Goal: Find contact information

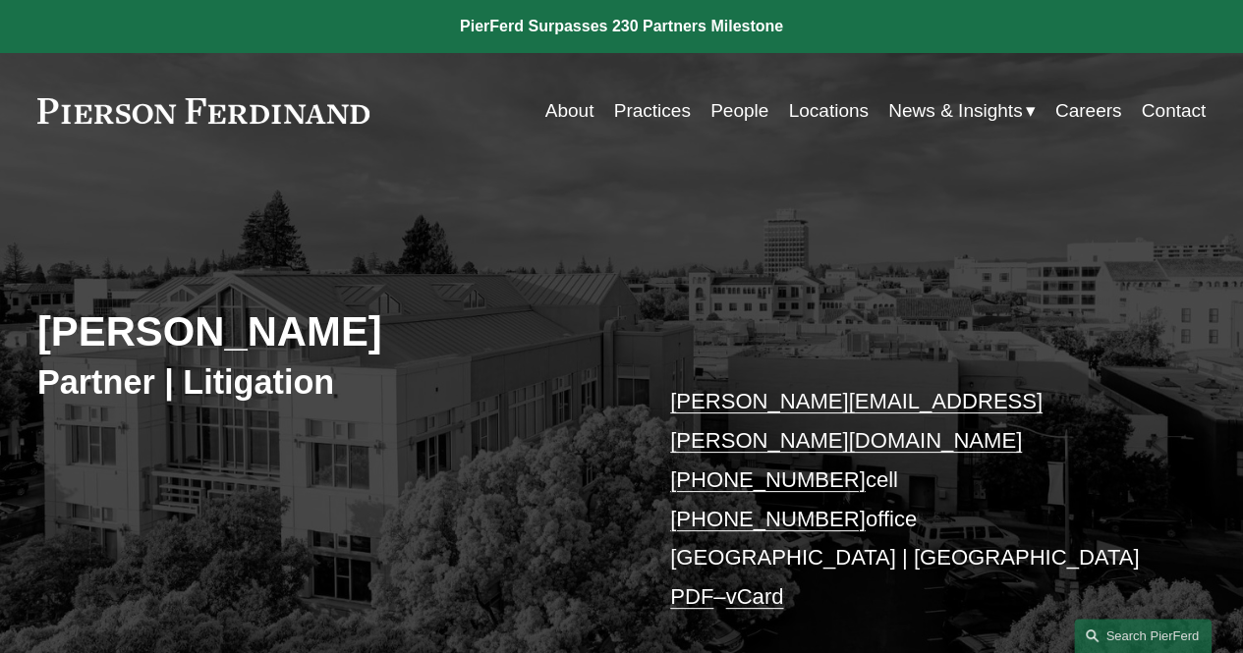
click at [761, 585] on link "vCard" at bounding box center [754, 597] width 58 height 25
click at [1166, 105] on link "Contact" at bounding box center [1174, 110] width 65 height 37
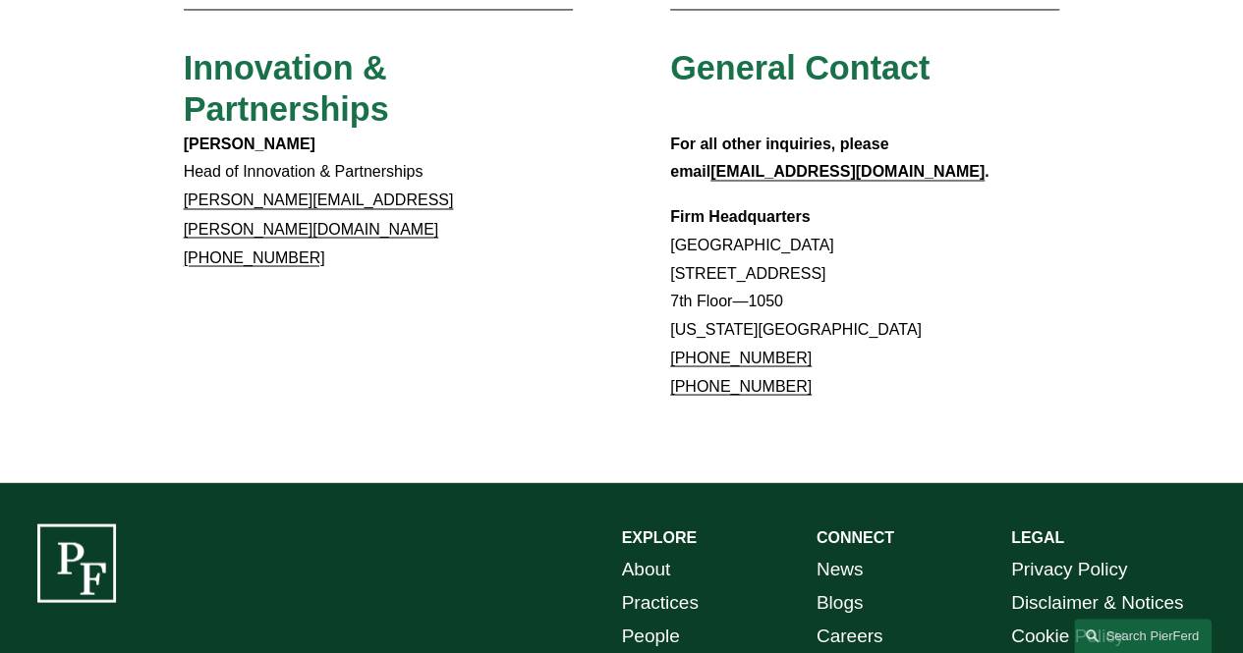
scroll to position [1716, 0]
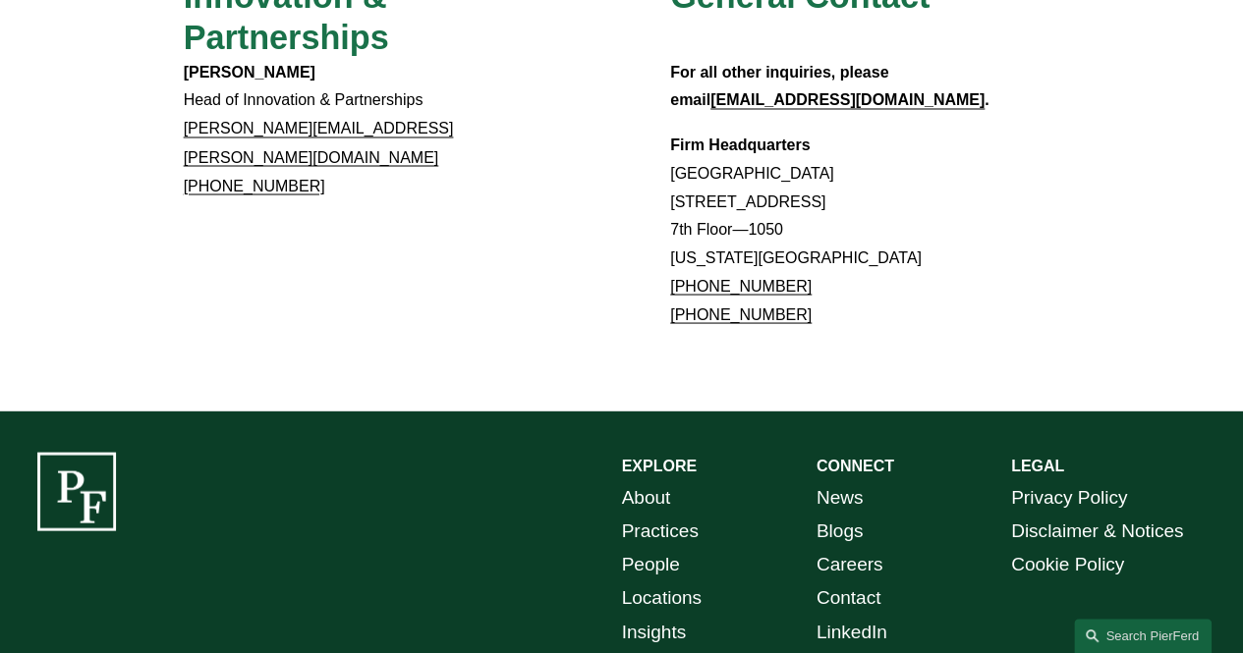
click at [657, 581] on link "Locations" at bounding box center [662, 597] width 80 height 33
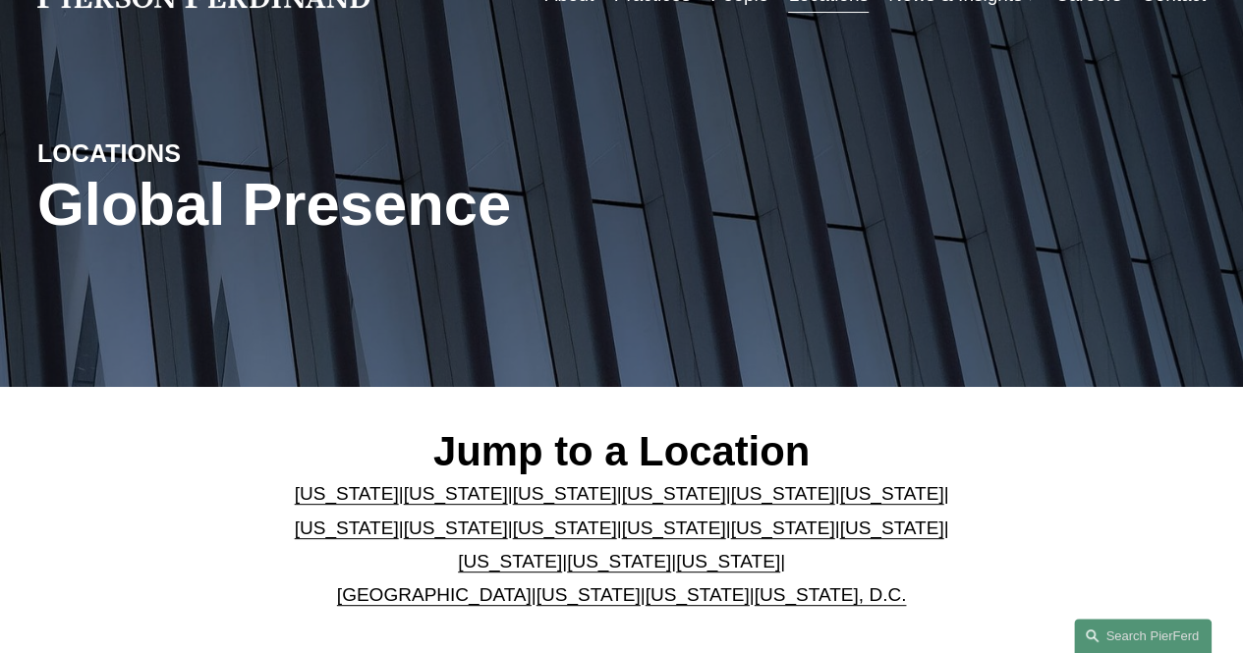
scroll to position [197, 0]
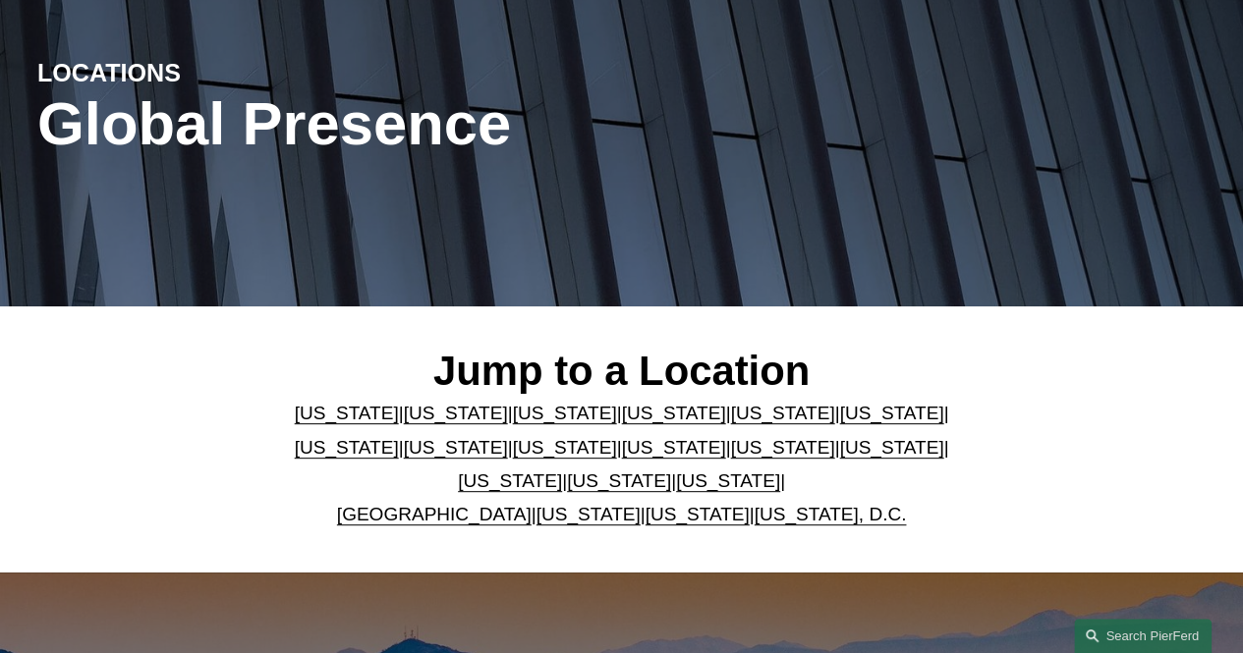
click at [419, 415] on link "[US_STATE]" at bounding box center [456, 413] width 104 height 21
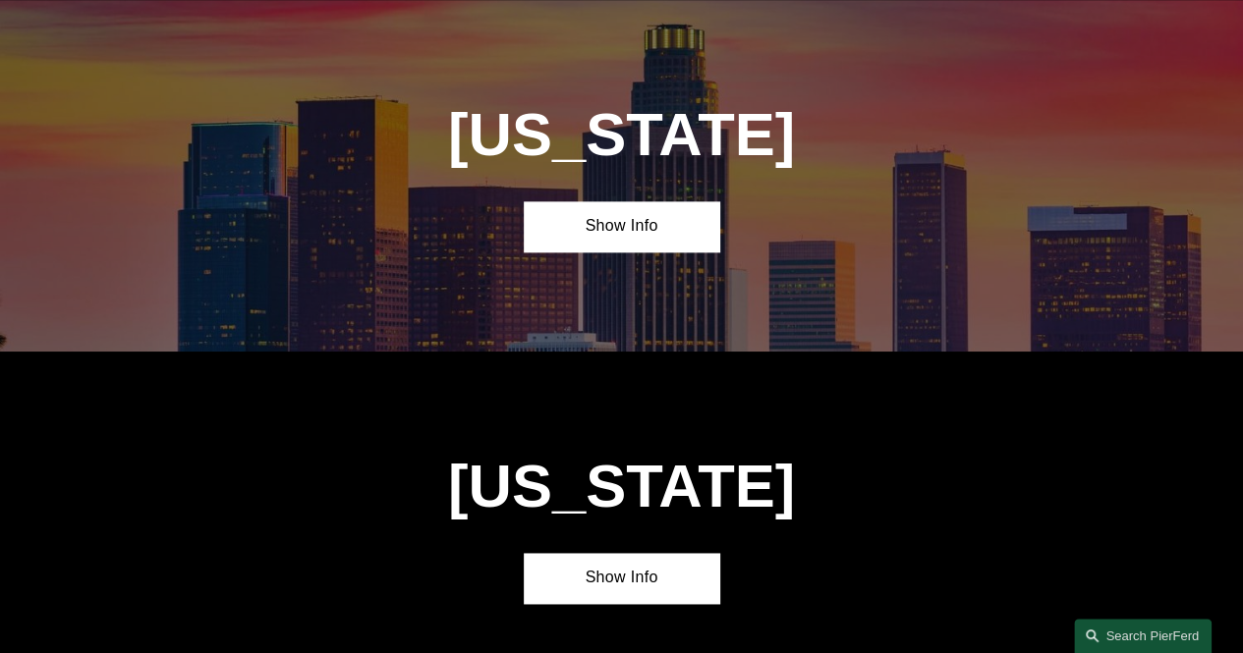
scroll to position [1131, 0]
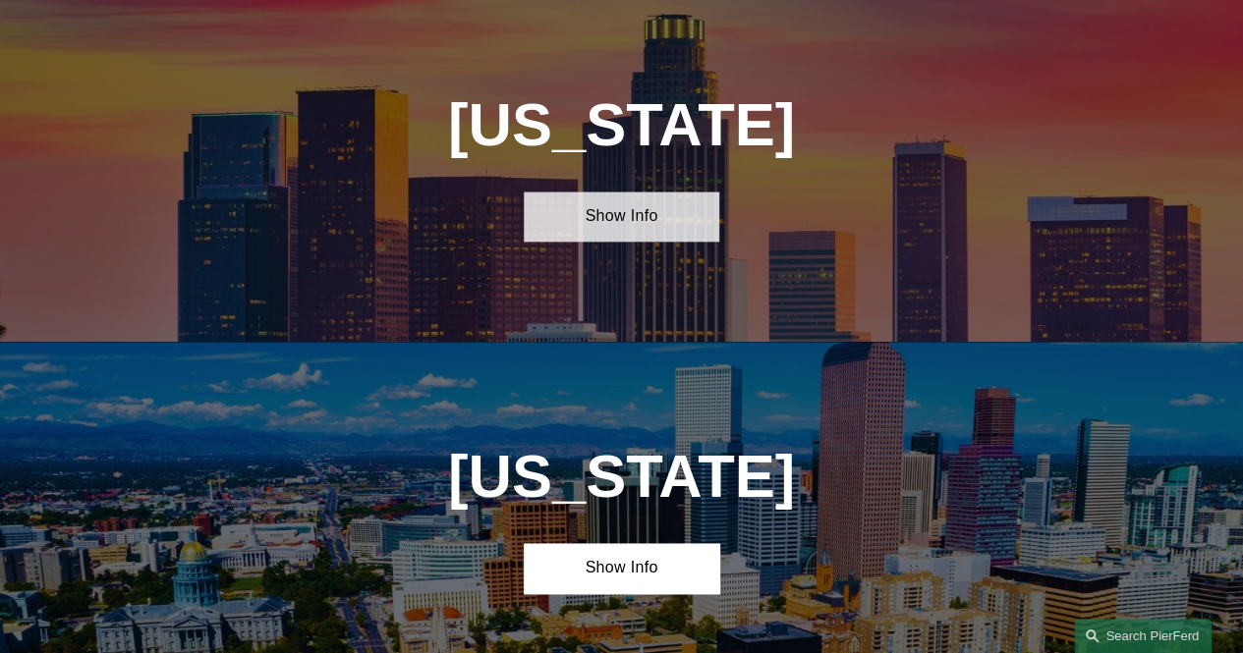
click at [639, 238] on link "Show Info" at bounding box center [621, 217] width 195 height 50
